Goal: Feedback & Contribution: Submit feedback/report problem

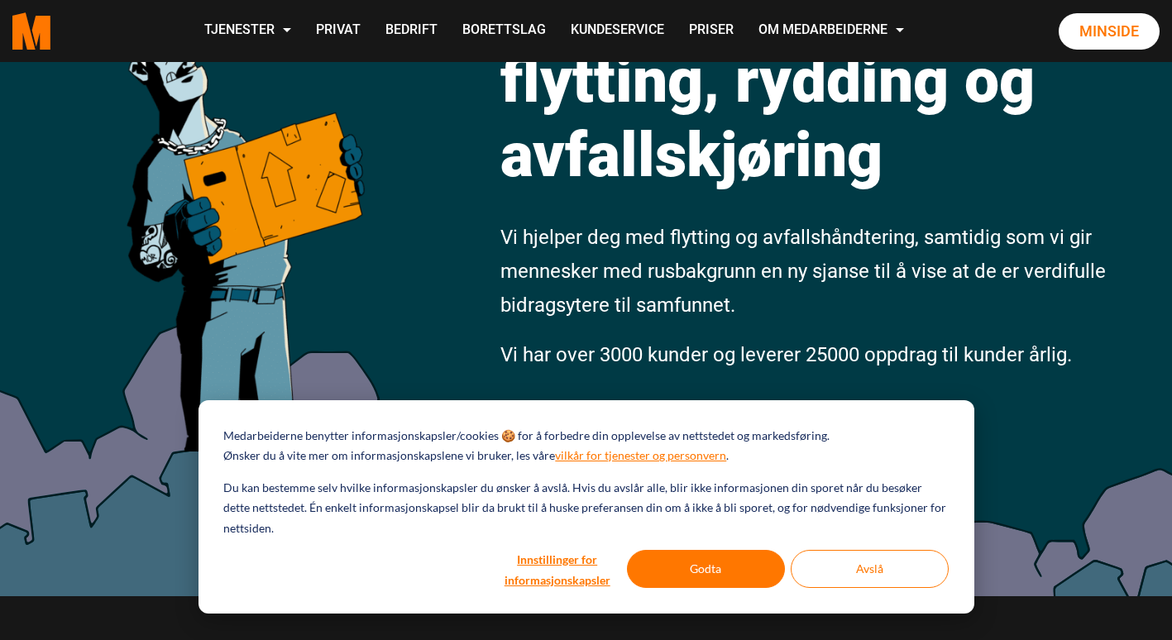
scroll to position [248, 0]
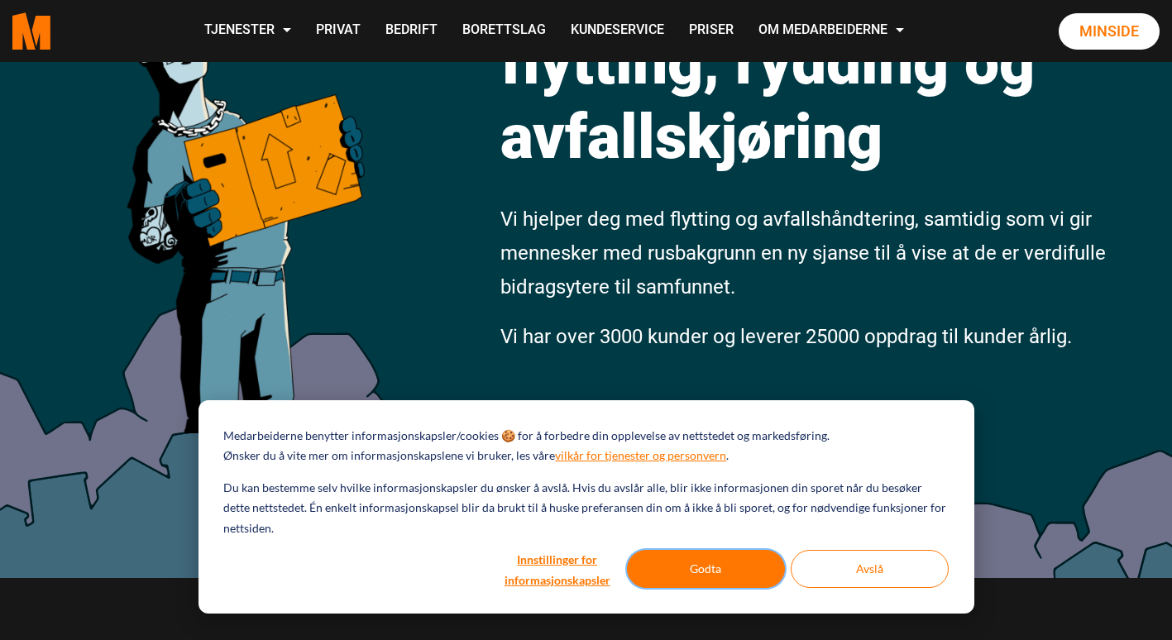
click at [708, 571] on button "Godta" at bounding box center [706, 569] width 158 height 38
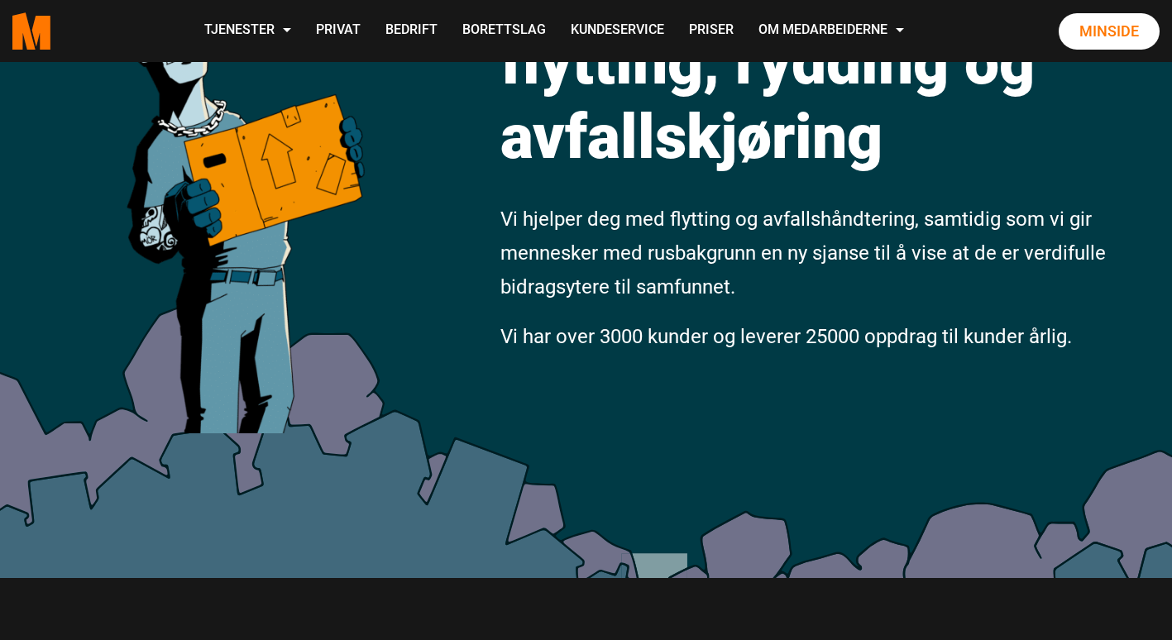
scroll to position [0, 0]
click at [1116, 31] on link "Minside" at bounding box center [1108, 31] width 101 height 36
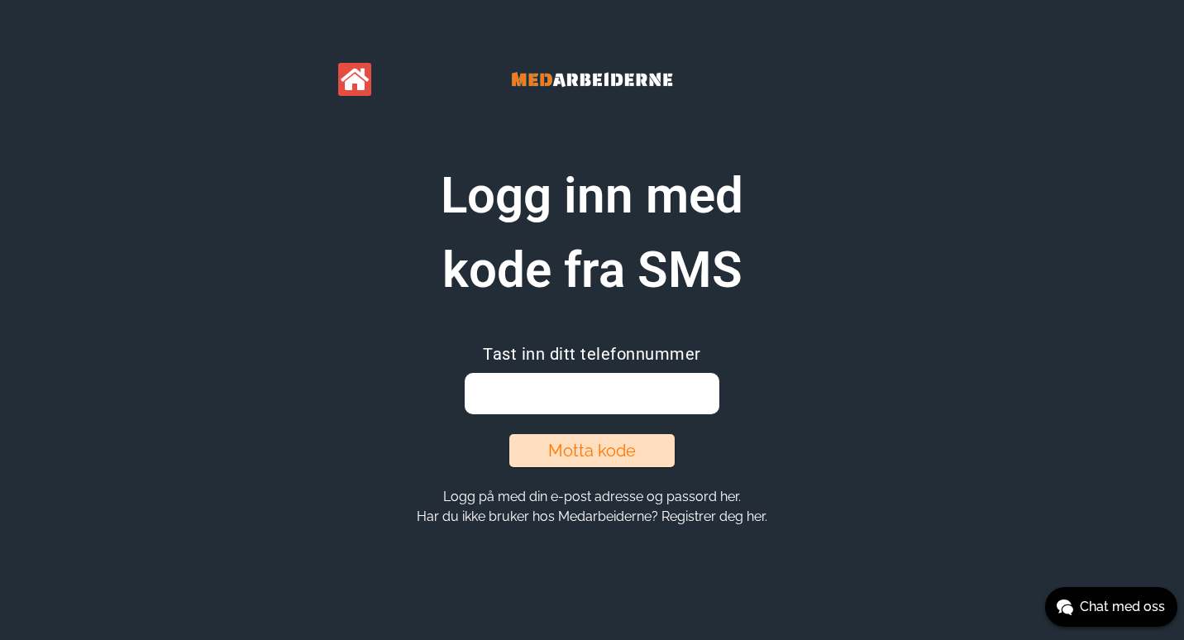
click at [576, 392] on input "email" at bounding box center [592, 393] width 254 height 41
type input "93479627"
click at [582, 445] on button "Motta kode" at bounding box center [591, 450] width 165 height 33
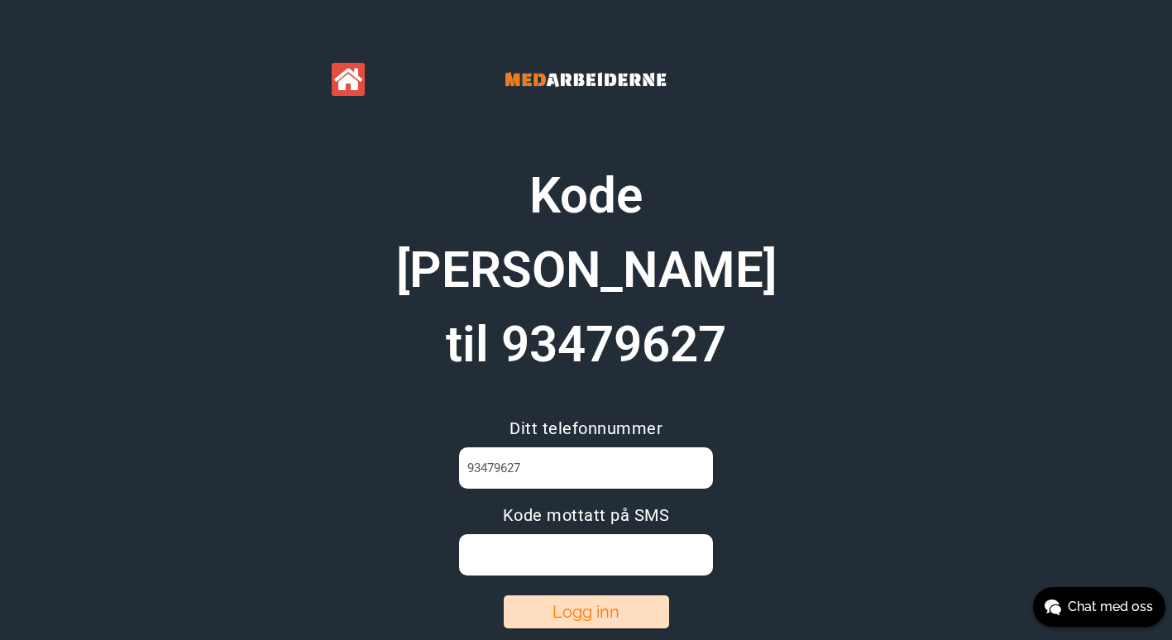
click at [578, 534] on input at bounding box center [586, 554] width 254 height 41
type input "SZNXFK74"
click at [585, 595] on button "Logg inn" at bounding box center [586, 611] width 165 height 33
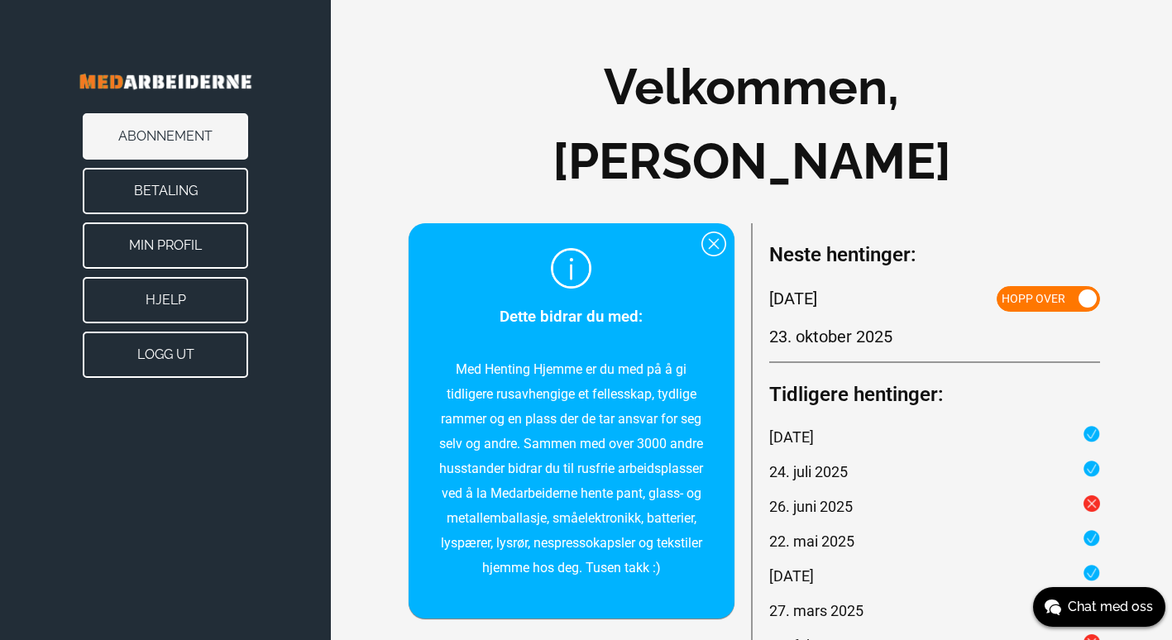
click at [711, 247] on div at bounding box center [713, 244] width 25 height 25
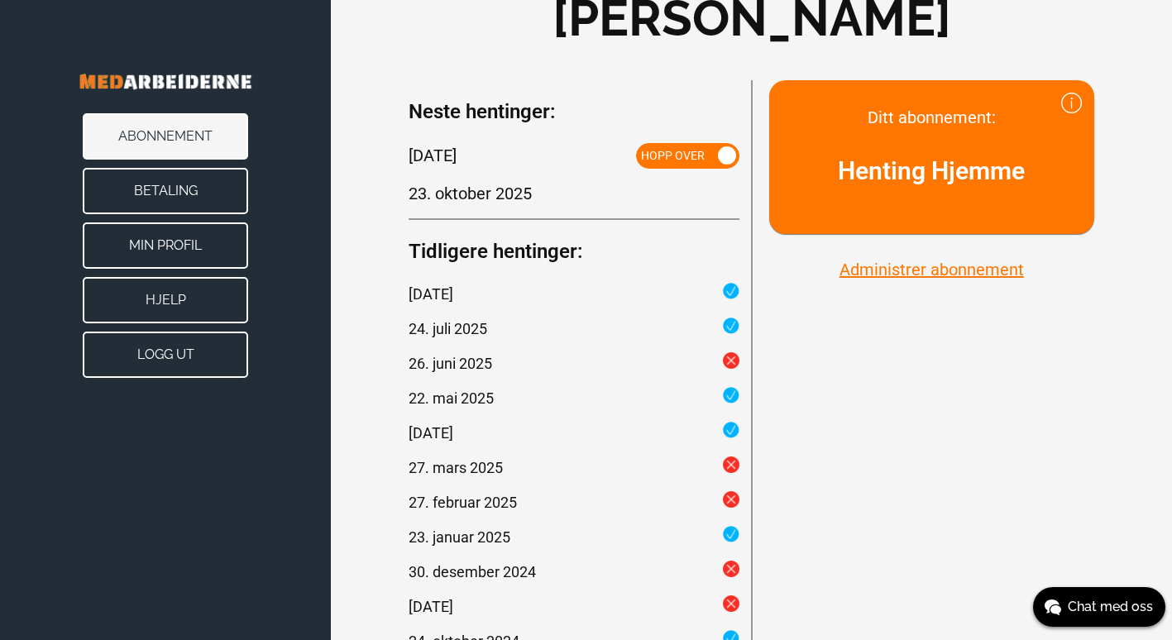
scroll to position [165, 0]
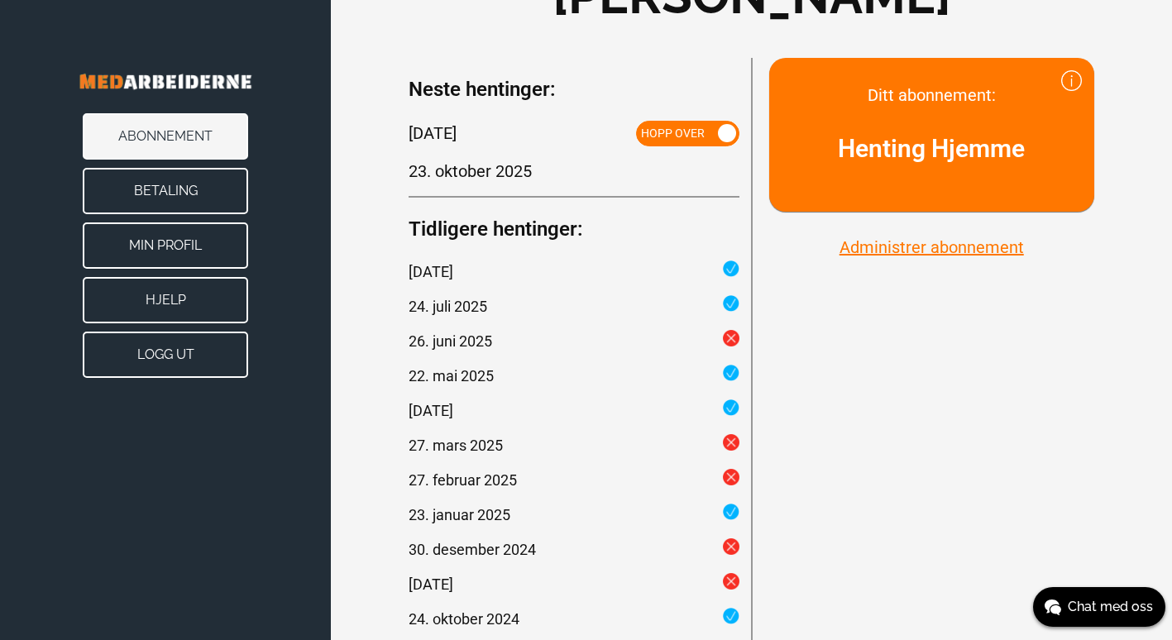
click at [718, 134] on span at bounding box center [727, 133] width 18 height 18
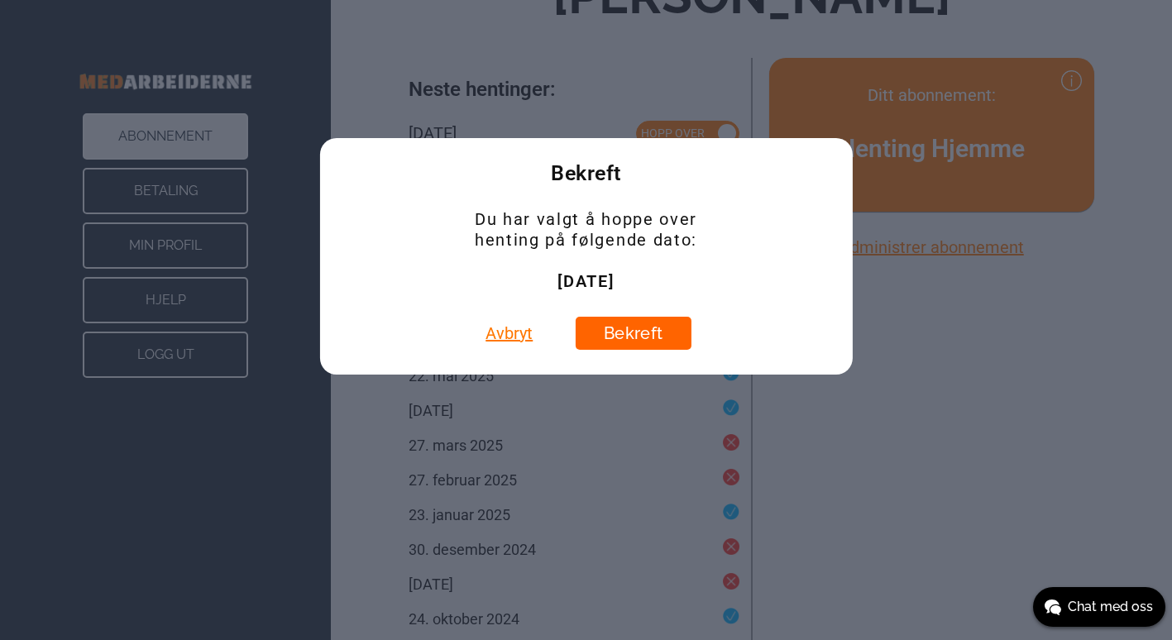
click at [624, 332] on button "Bekreft" at bounding box center [633, 333] width 116 height 33
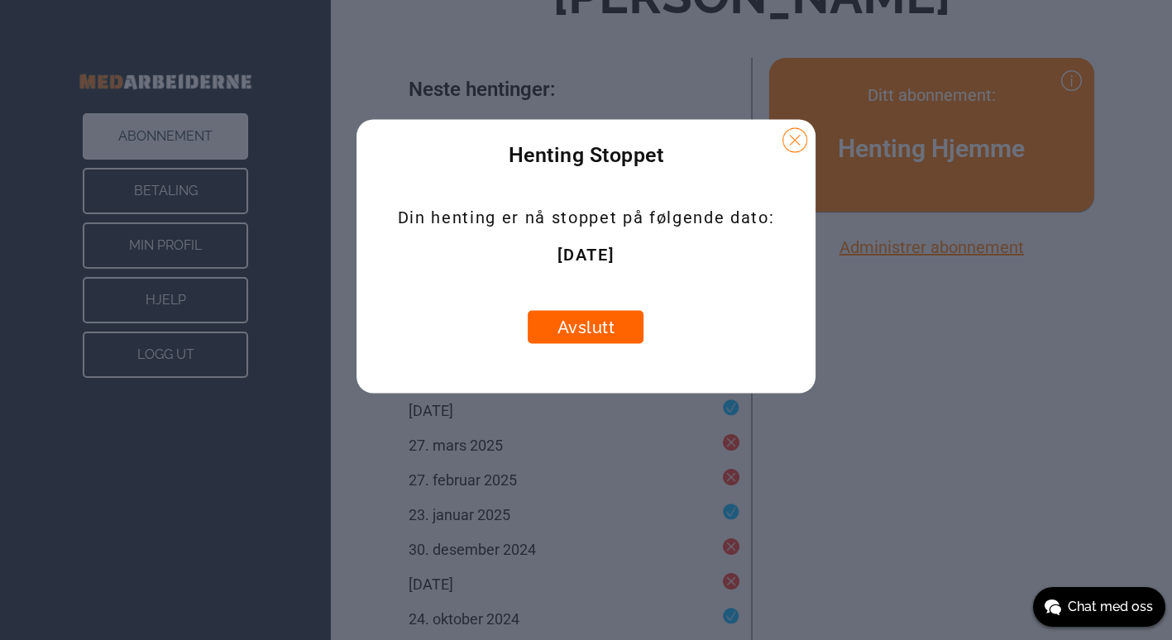
click at [584, 329] on button "Avslutt" at bounding box center [586, 326] width 116 height 33
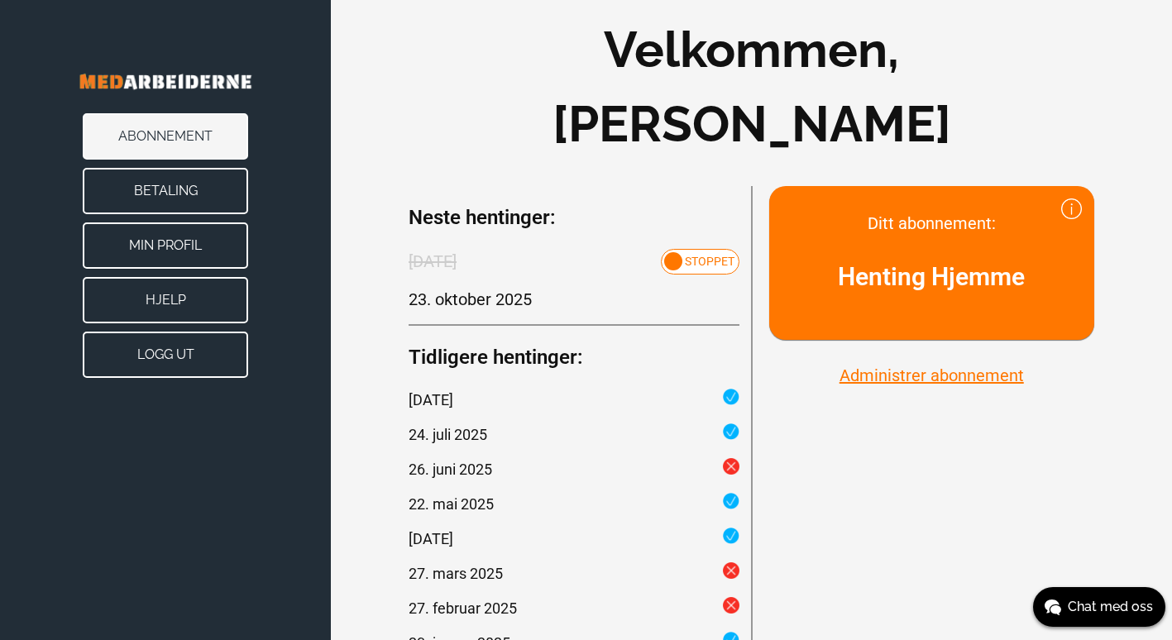
scroll to position [0, 0]
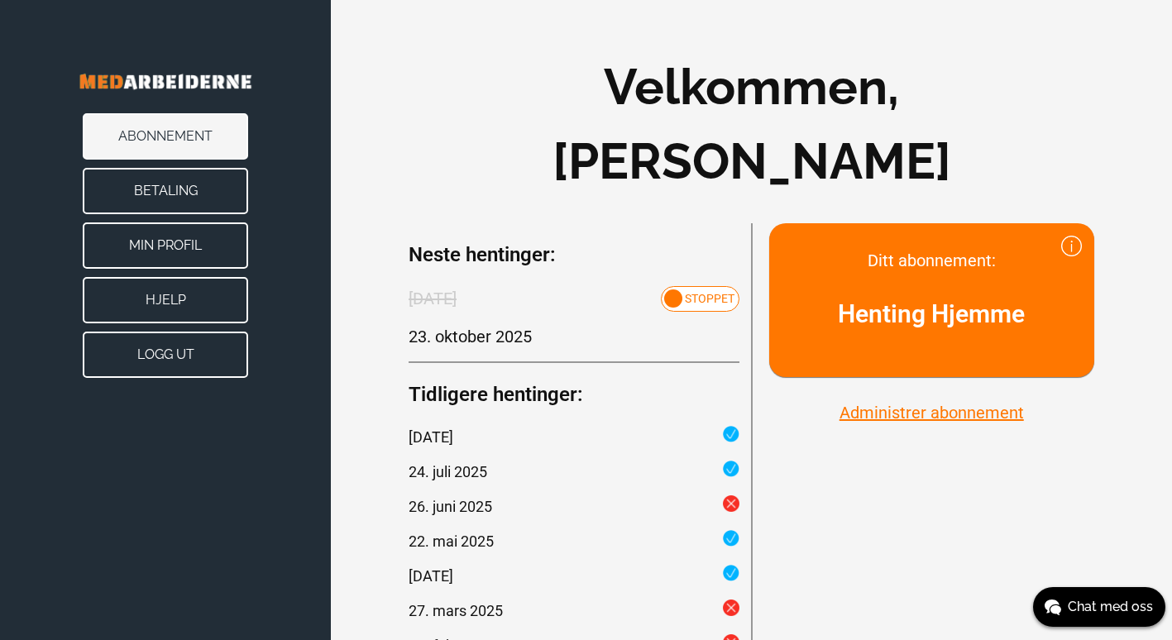
click at [915, 413] on button "Administrer abonnement" at bounding box center [931, 412] width 194 height 21
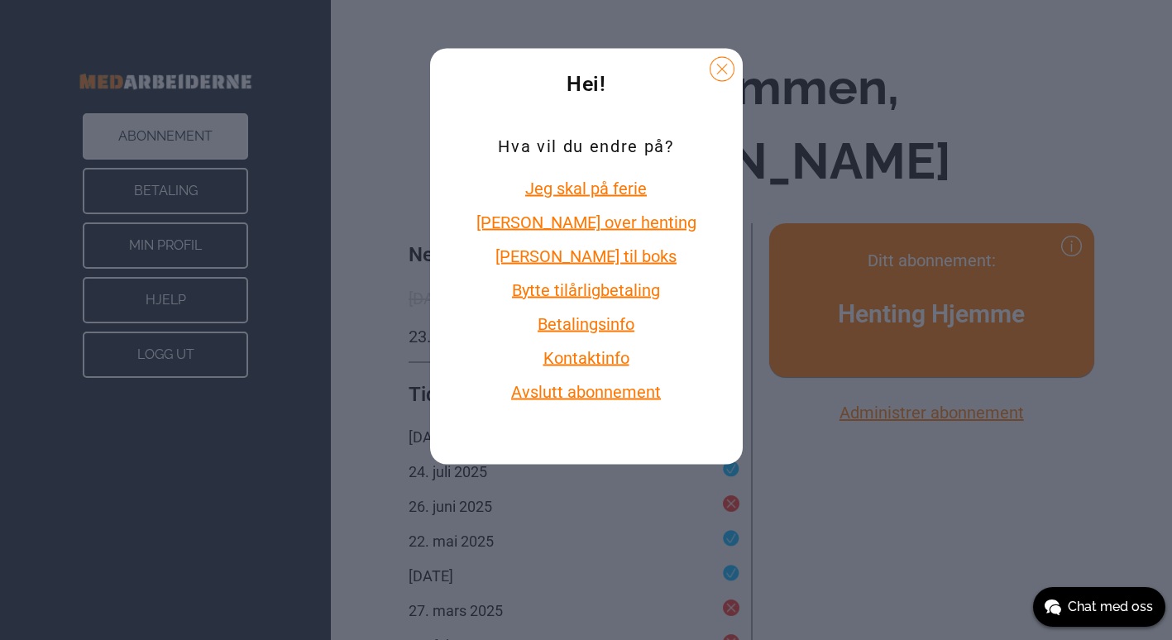
click at [608, 389] on button "Avslutt abonnement" at bounding box center [586, 390] width 230 height 21
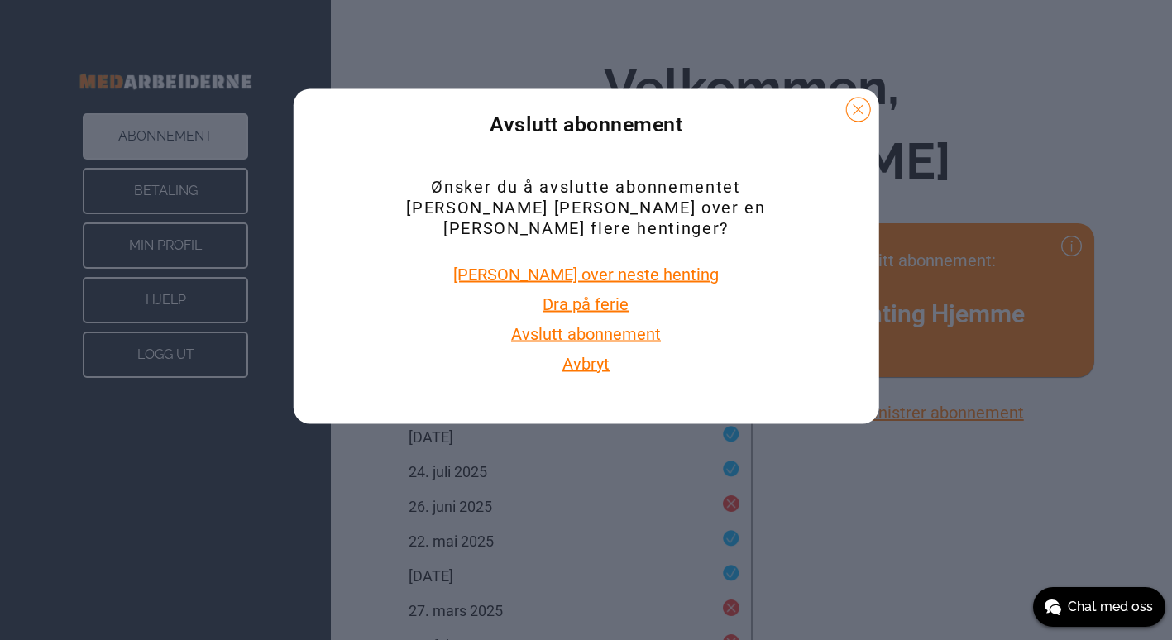
click at [608, 323] on button "Avslutt abonnement" at bounding box center [586, 332] width 160 height 21
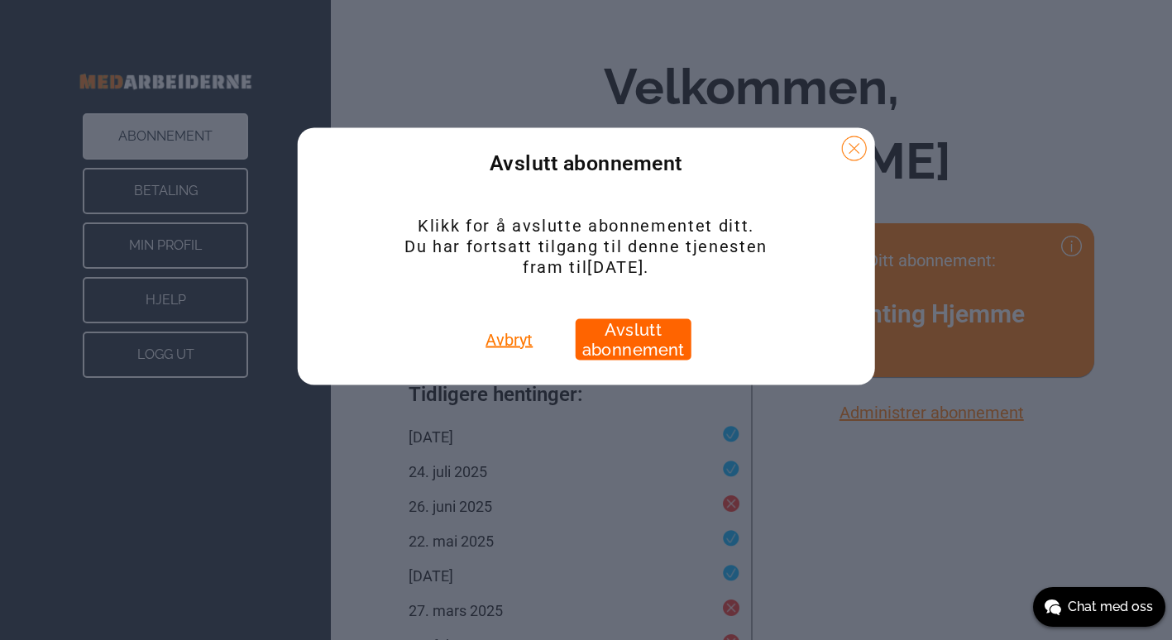
click at [620, 336] on button "Avslutt abonnement" at bounding box center [633, 338] width 116 height 41
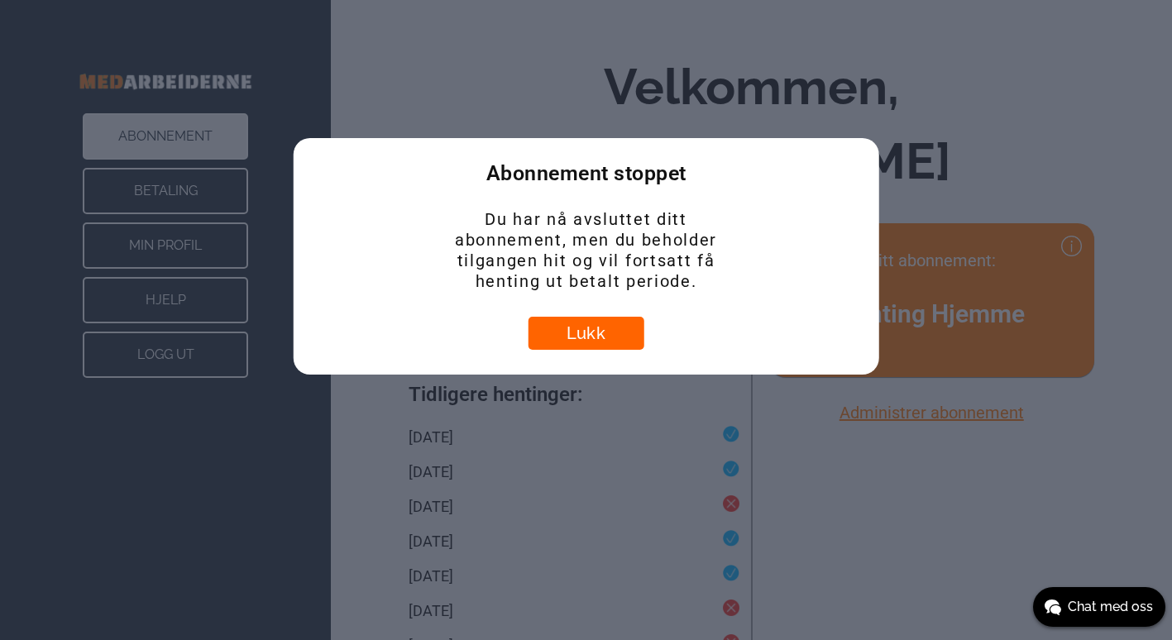
click at [583, 331] on button "Lukk" at bounding box center [586, 333] width 116 height 33
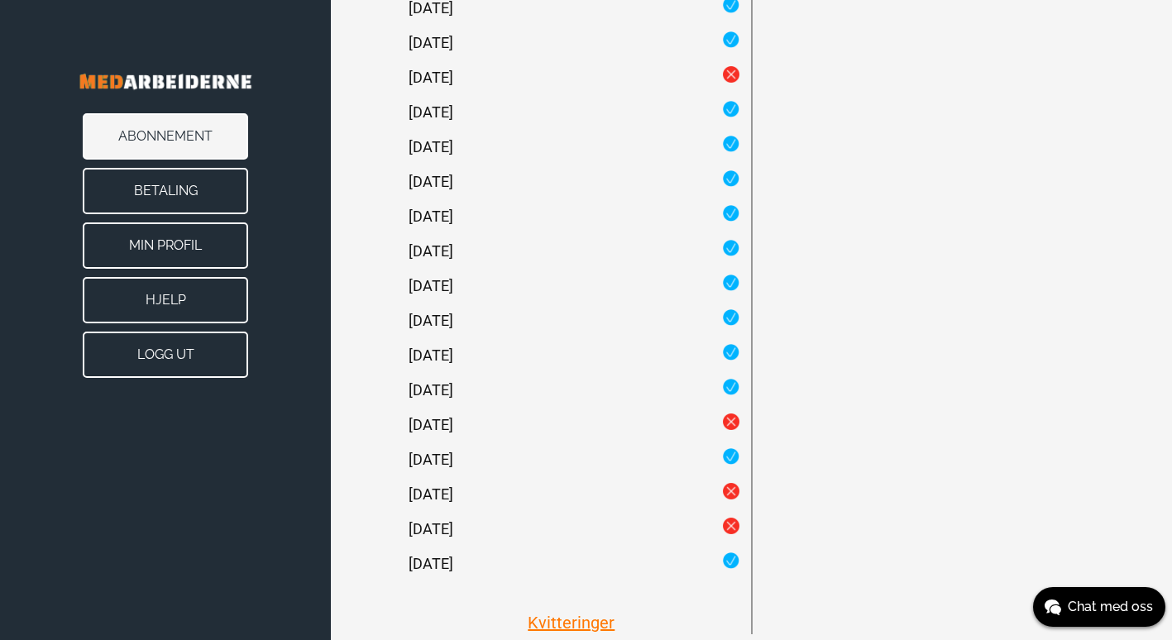
scroll to position [2104, 0]
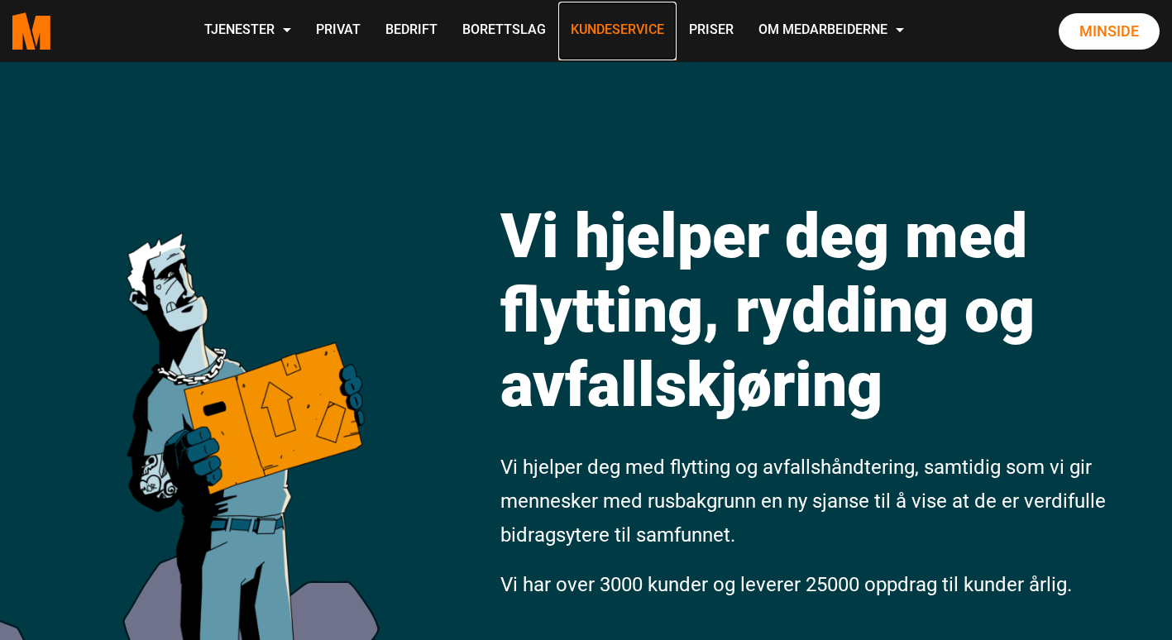
click at [604, 34] on link "Kundeservice" at bounding box center [617, 31] width 118 height 59
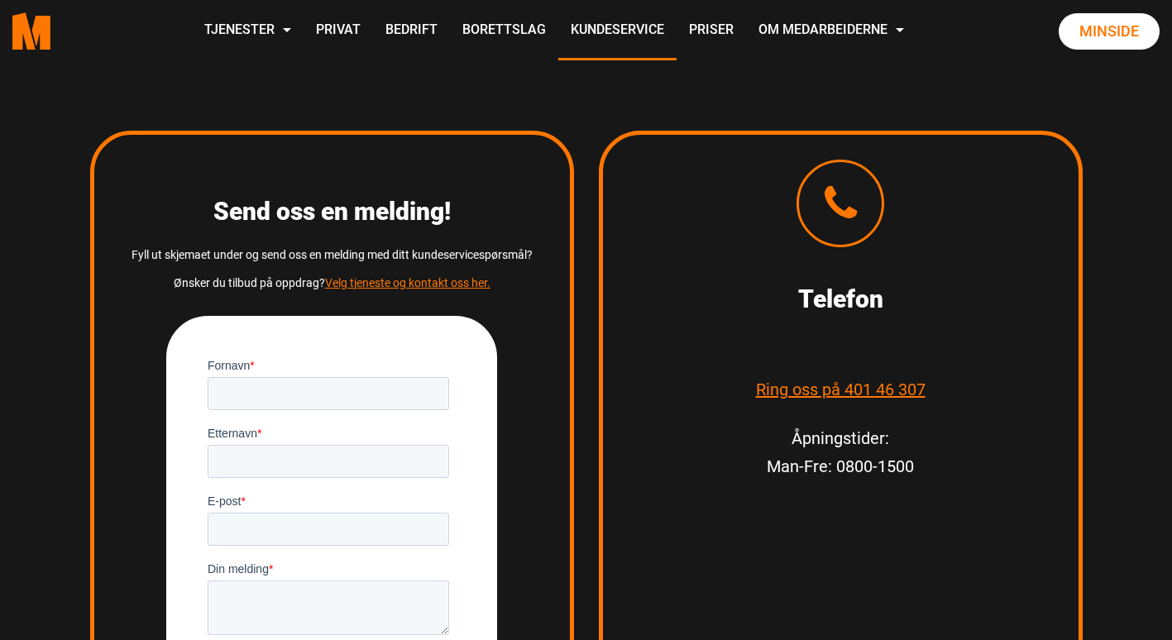
scroll to position [2315, 0]
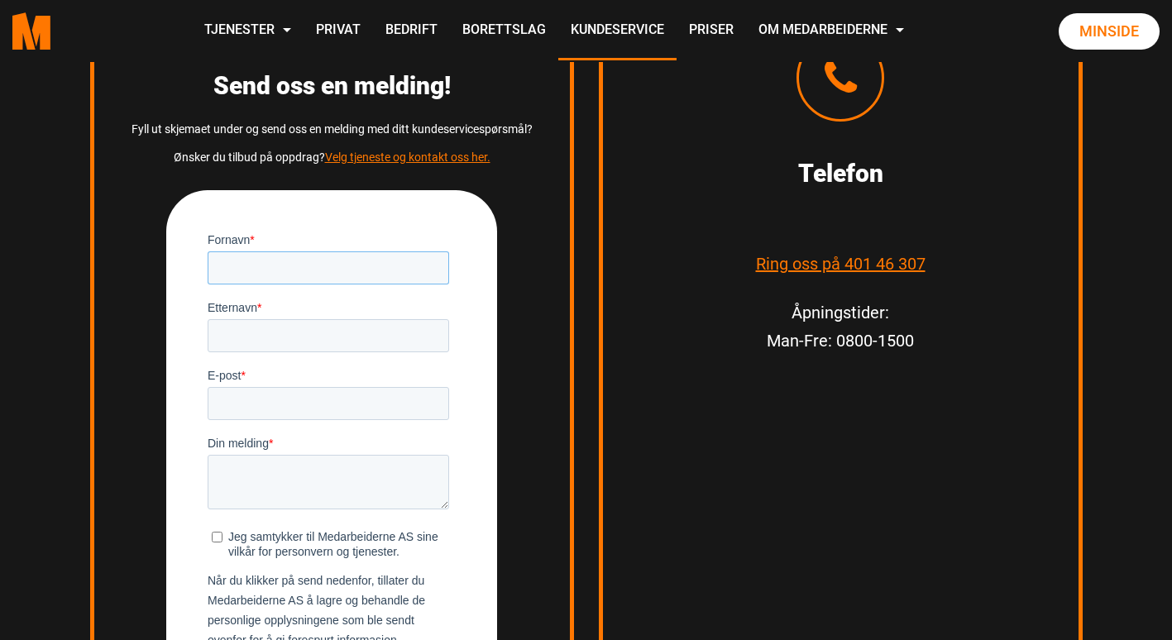
click at [293, 268] on input "Fornavn *" at bounding box center [328, 267] width 241 height 33
type input "[PERSON_NAME]"
type input "Malm"
type input "[EMAIL_ADDRESS][DOMAIN_NAME]"
click at [268, 466] on textarea "Din melding *" at bounding box center [328, 481] width 241 height 55
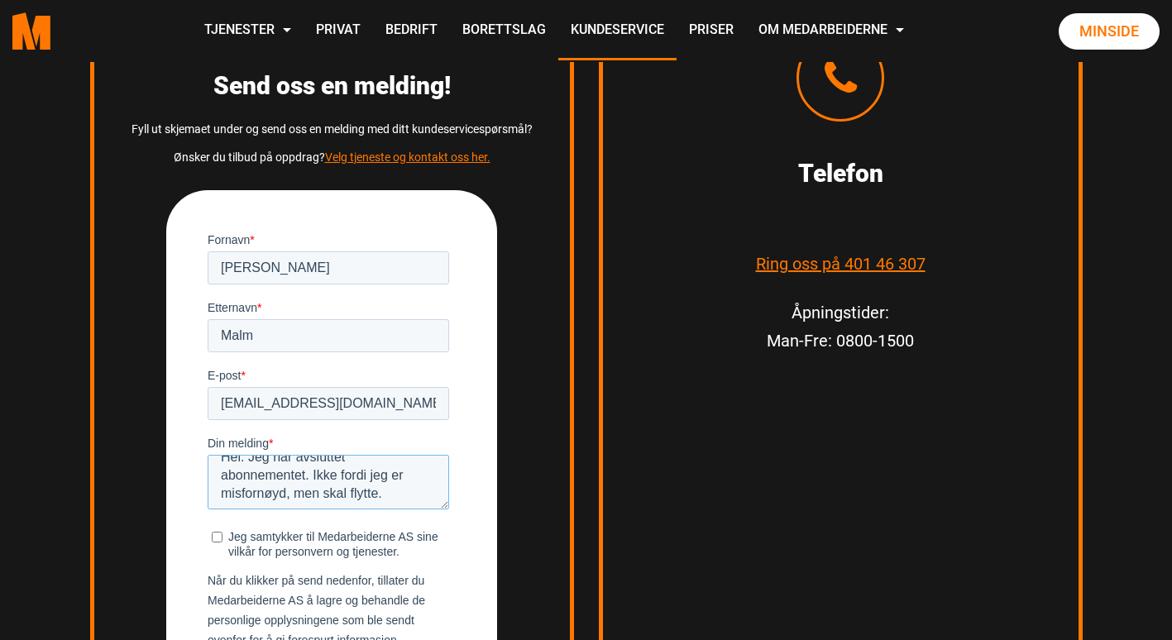
scroll to position [18, 0]
type textarea "Hei. Jeg har avsluttet abonnementet. Ikke fordi jeg er misfornøyd, men skal fly…"
click at [214, 529] on label "Jeg samtykker til Medarbeiderne AS sine vilkår for personvern og tjenester." at bounding box center [330, 543] width 237 height 30
click at [214, 531] on input "Jeg samtykker til Medarbeiderne AS sine vilkår for personvern og tjenester." at bounding box center [217, 536] width 11 height 11
checkbox input "true"
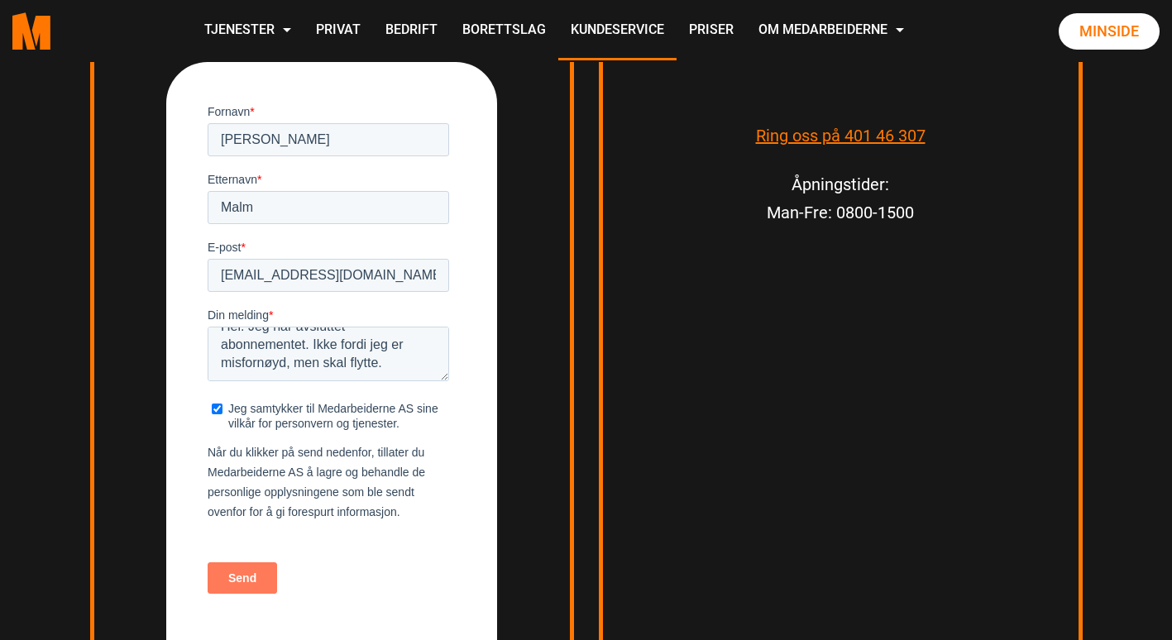
scroll to position [2398, 0]
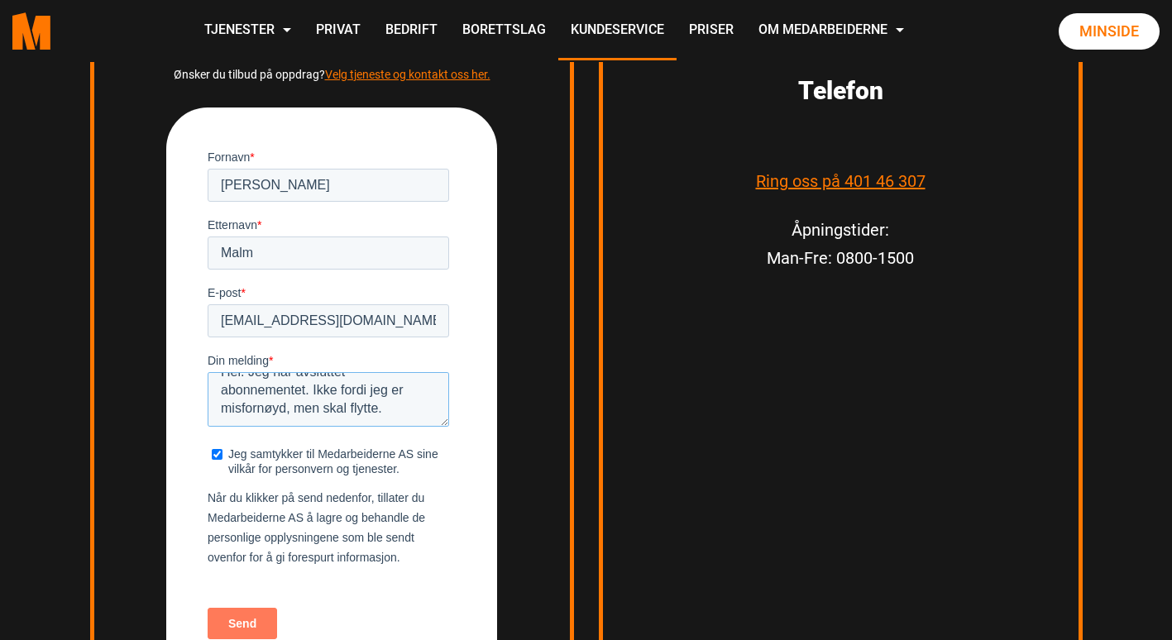
click at [387, 413] on textarea "Hei. Jeg har avsluttet abonnementet. Ikke fordi jeg er misfornøyd, men skal fly…" at bounding box center [328, 398] width 241 height 55
type textarea "Hei. Jeg har avsluttet abonnementet. Ikke fordi jeg er misfornøyd, men skal fly…"
click at [239, 622] on input "Send" at bounding box center [242, 622] width 69 height 31
